Goal: Task Accomplishment & Management: Manage account settings

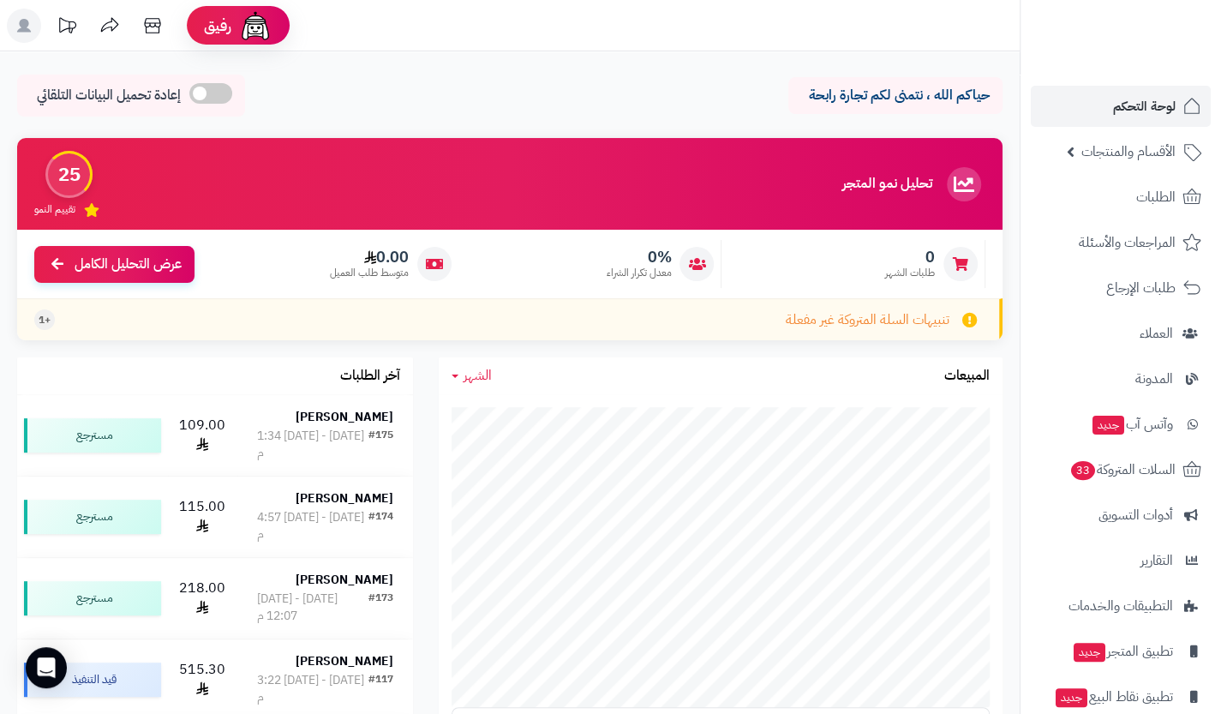
scroll to position [69, 0]
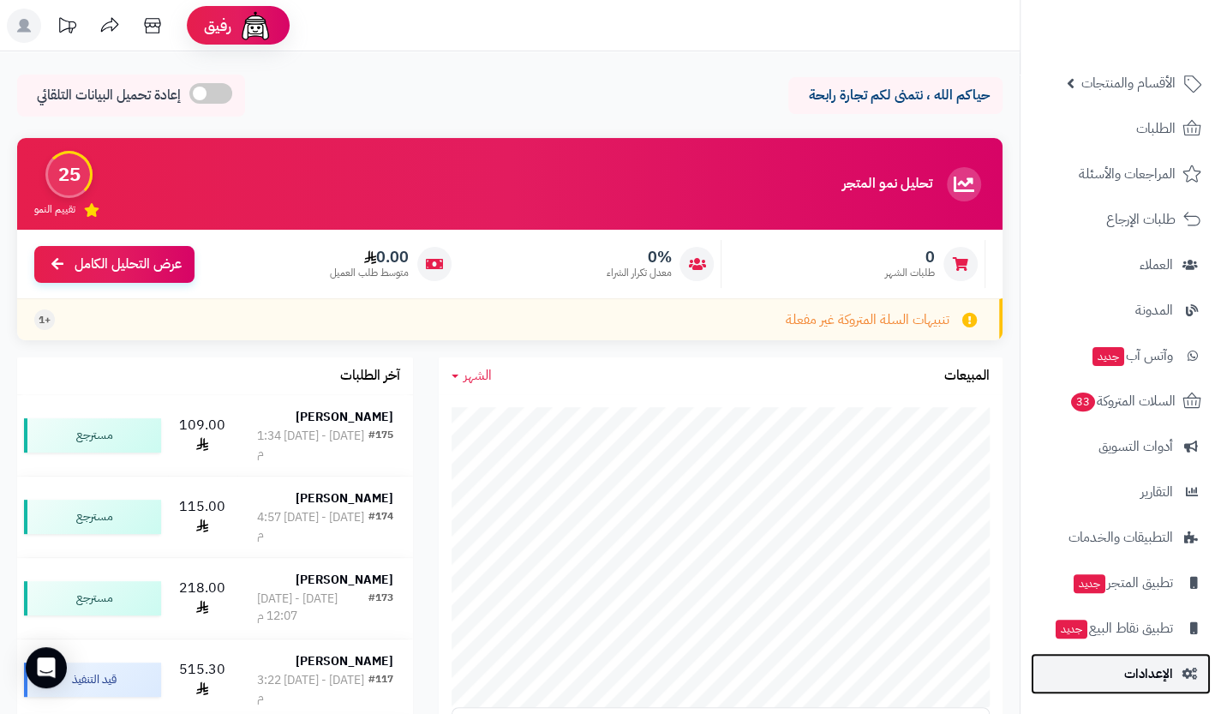
click at [1168, 671] on span "الإعدادات" at bounding box center [1148, 673] width 49 height 24
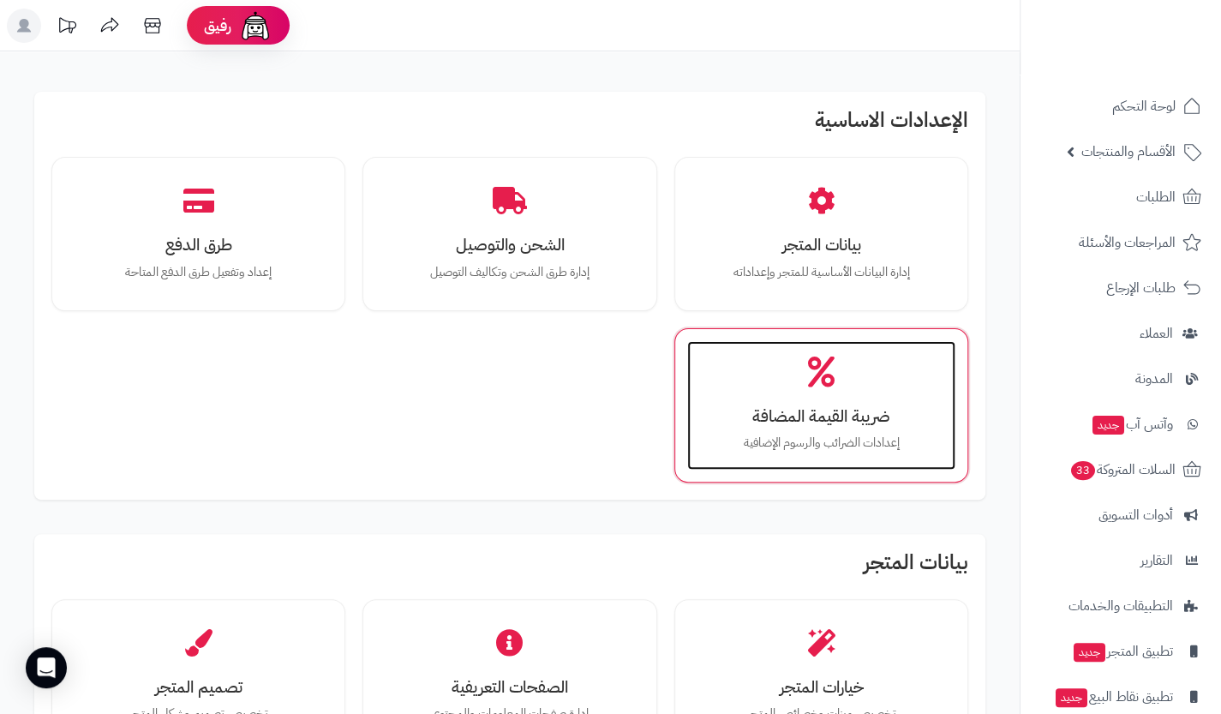
click at [868, 445] on p "إعدادات الضرائب والرسوم الإضافية" at bounding box center [821, 442] width 234 height 19
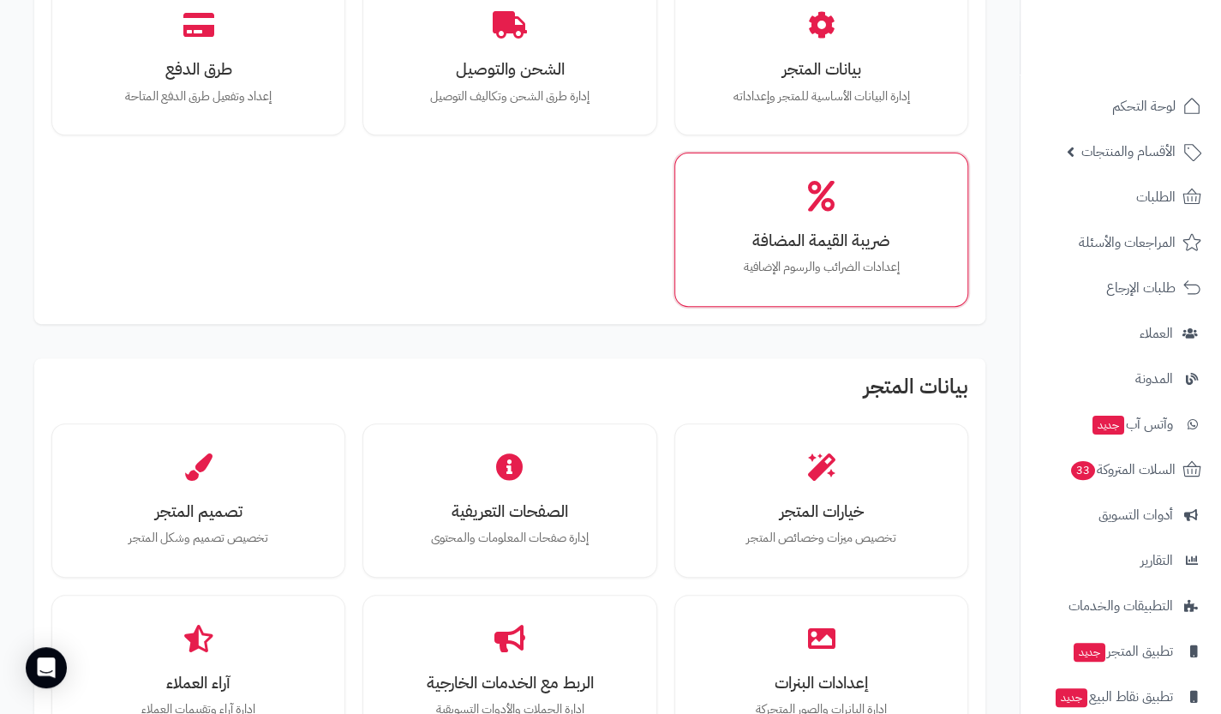
scroll to position [177, 0]
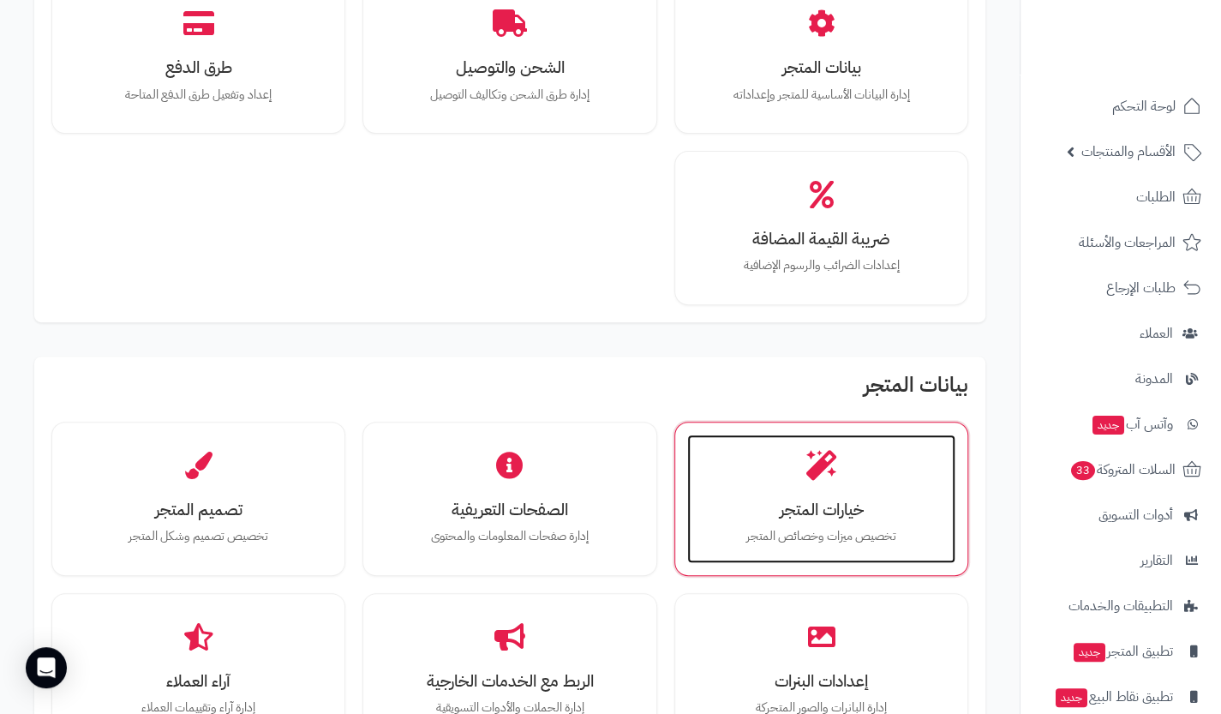
click at [829, 475] on icon at bounding box center [821, 466] width 30 height 30
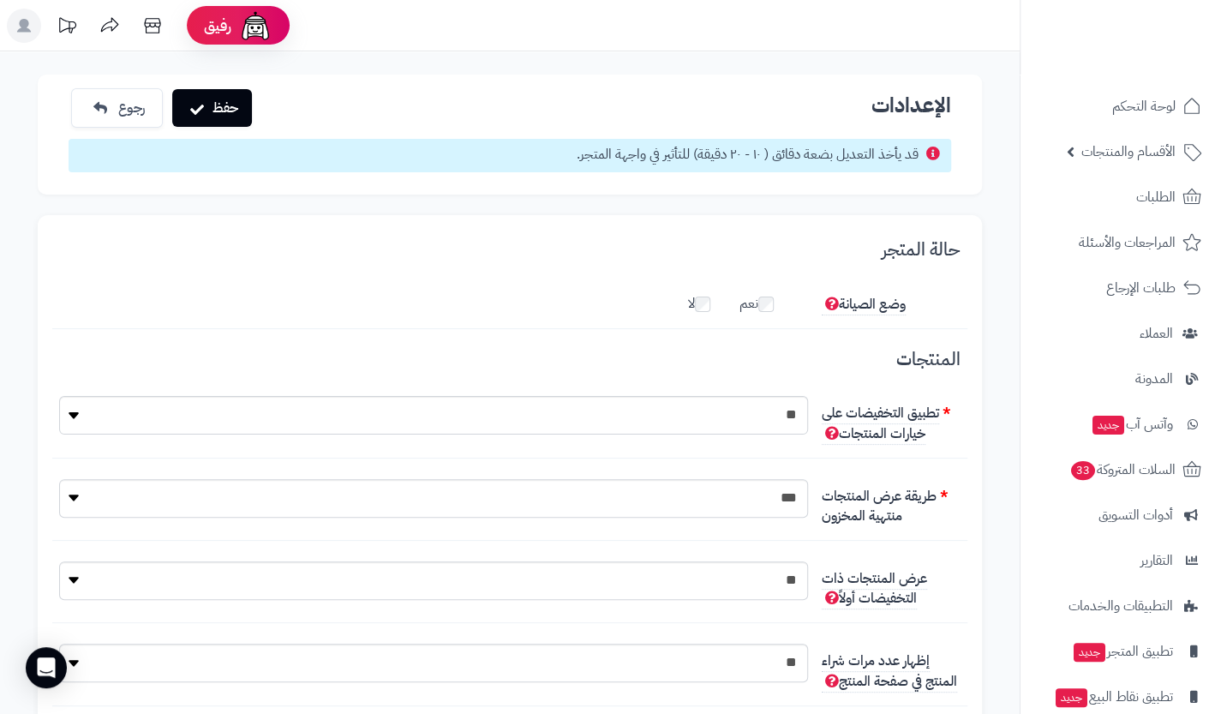
scroll to position [12, 0]
click at [216, 99] on button "حفظ" at bounding box center [212, 107] width 80 height 38
